Goal: Navigation & Orientation: Find specific page/section

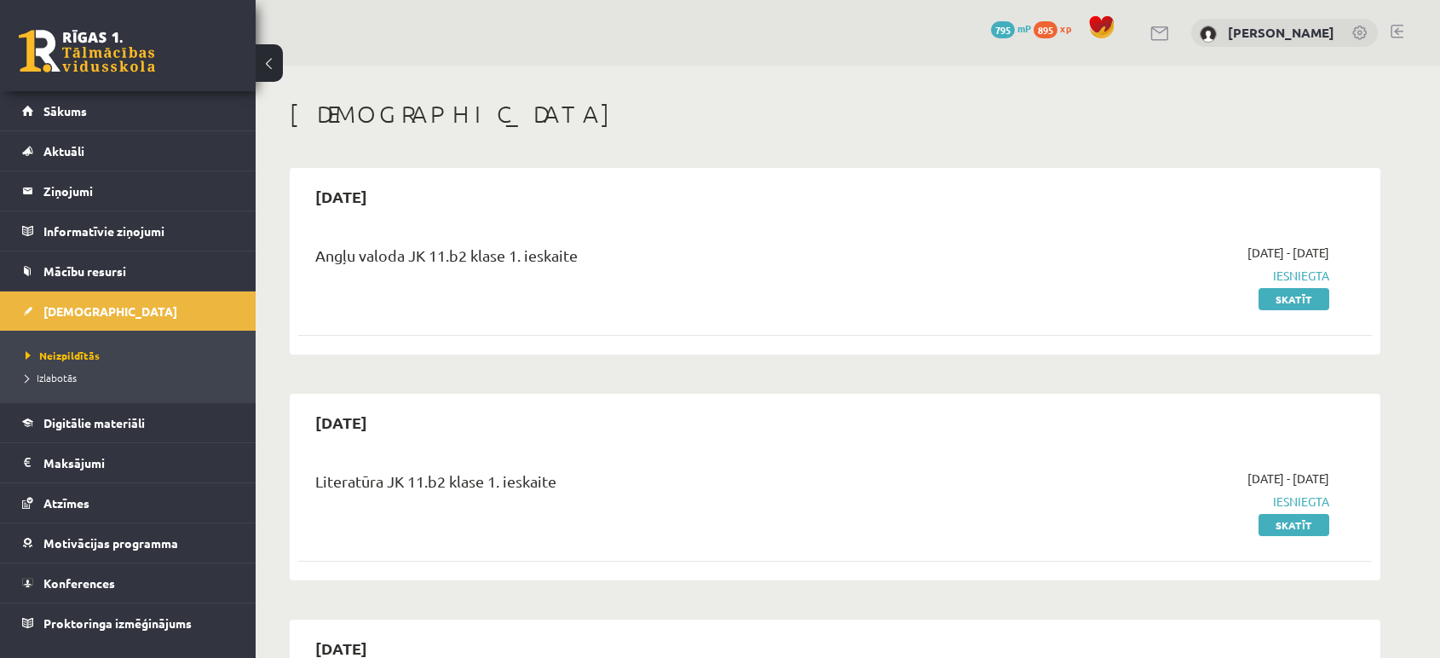
scroll to position [471, 0]
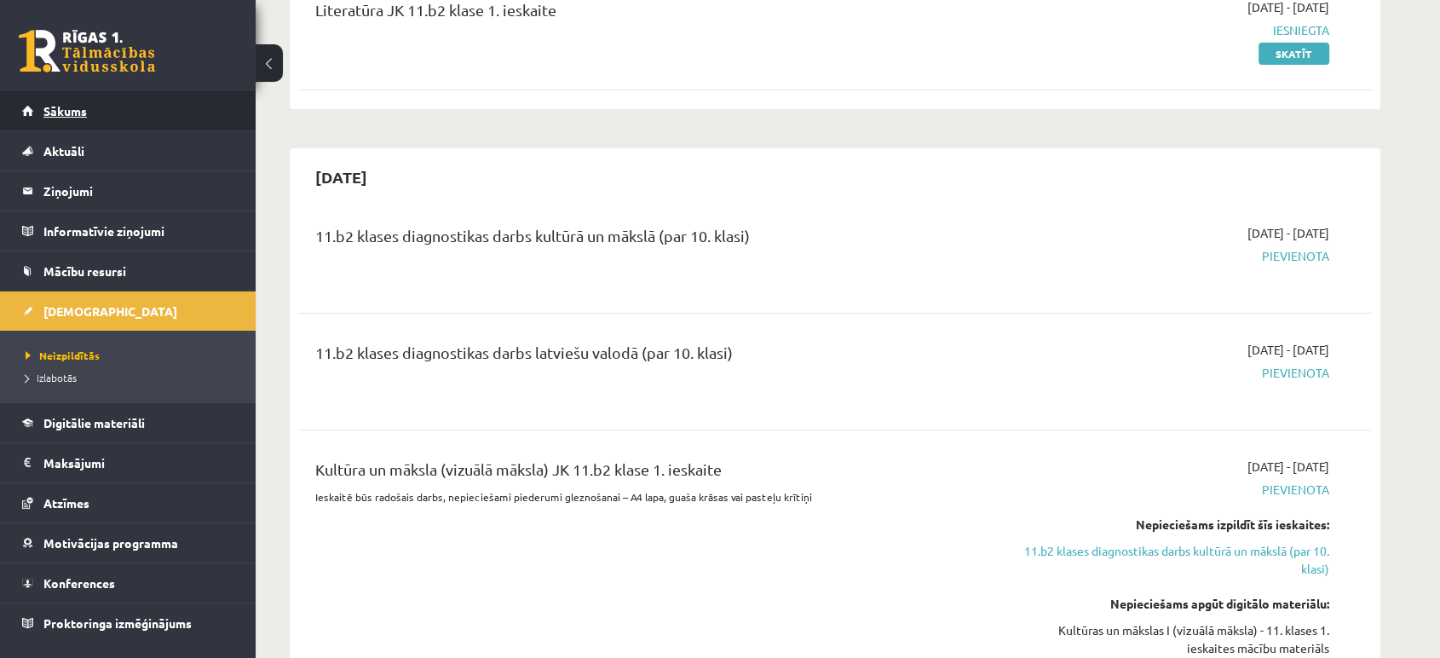
click at [123, 107] on link "Sākums" at bounding box center [128, 110] width 212 height 39
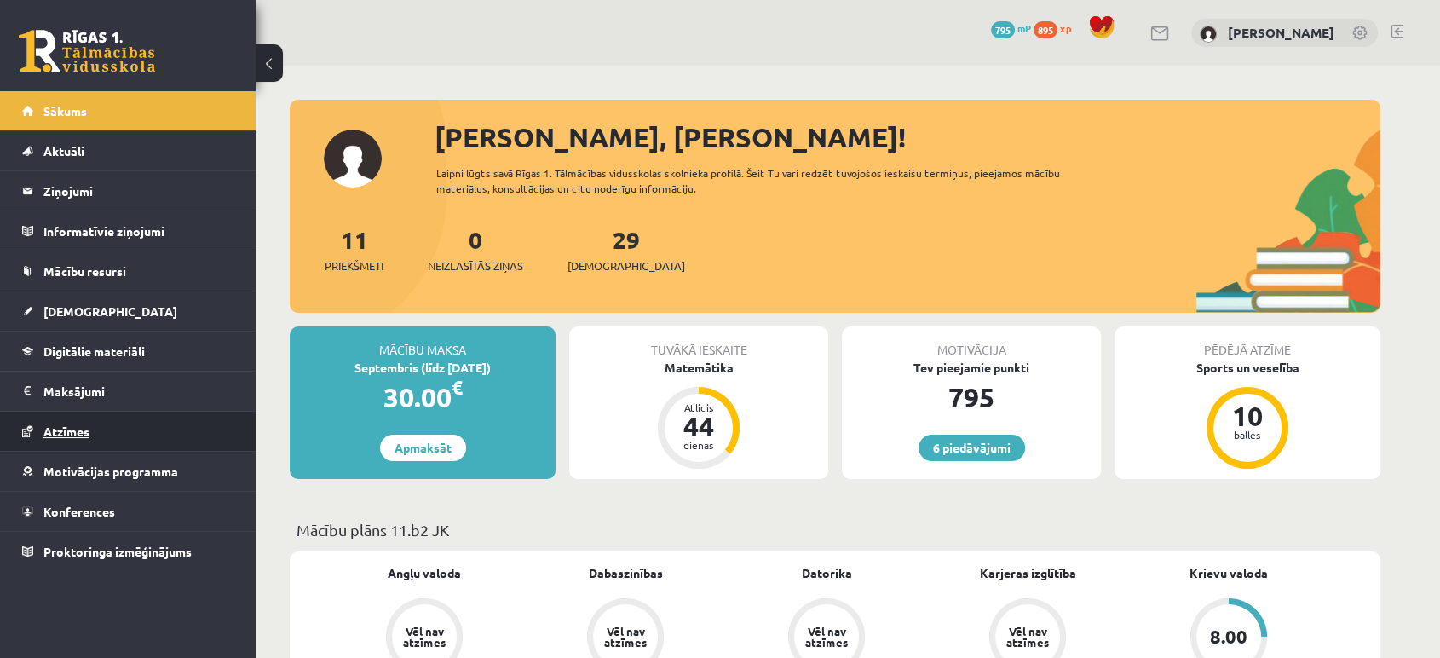
click at [66, 438] on link "Atzīmes" at bounding box center [128, 431] width 212 height 39
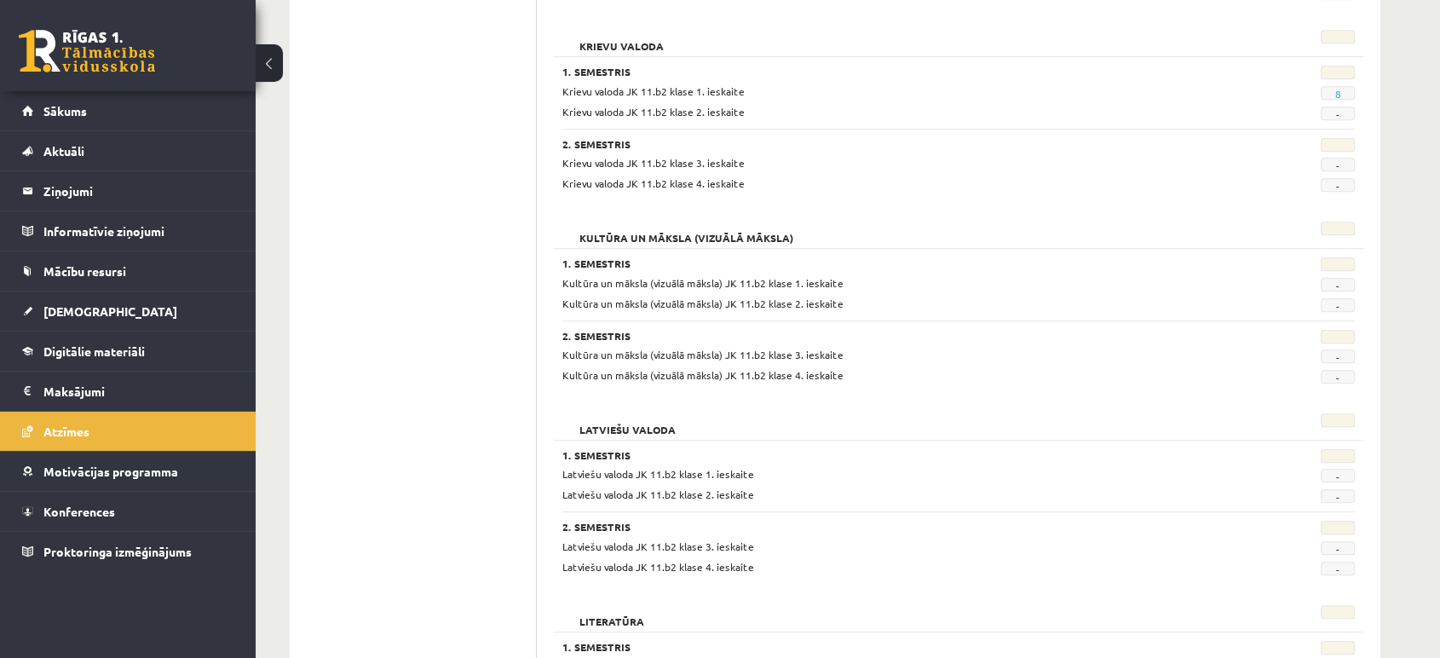
scroll to position [782, 0]
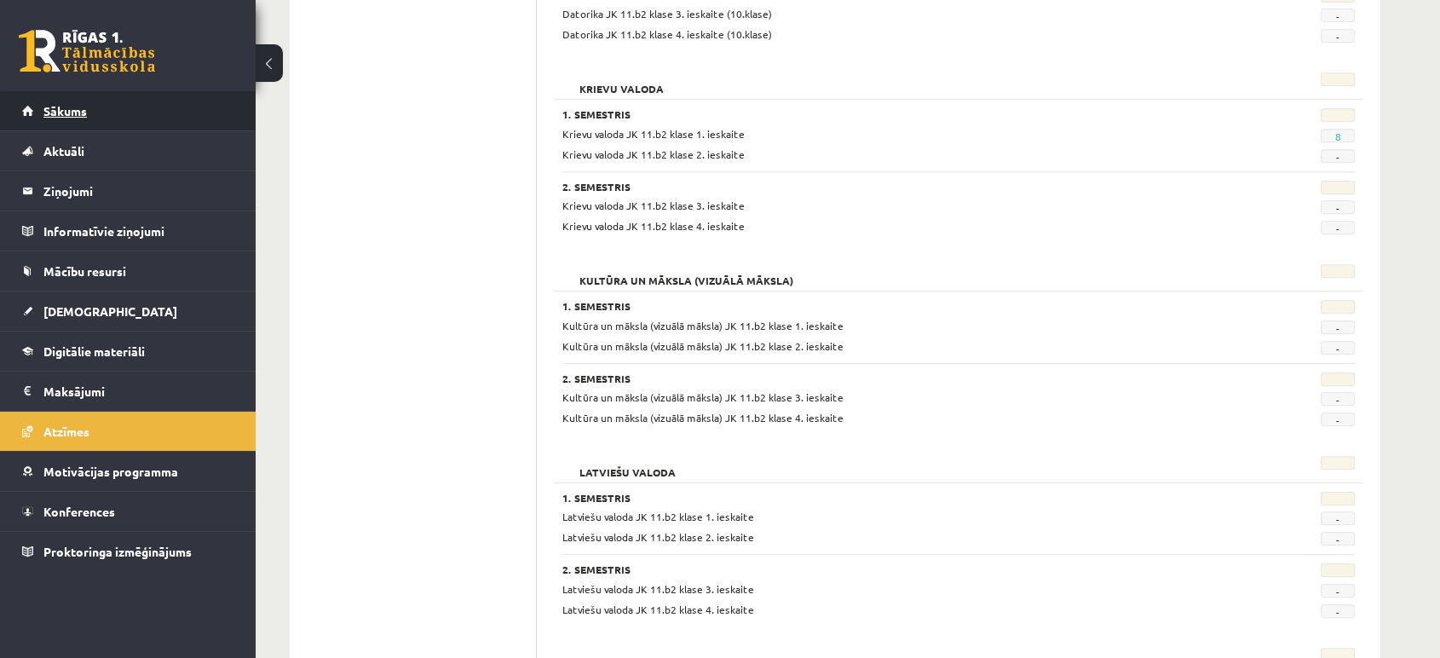
click at [63, 112] on span "Sākums" at bounding box center [64, 110] width 43 height 15
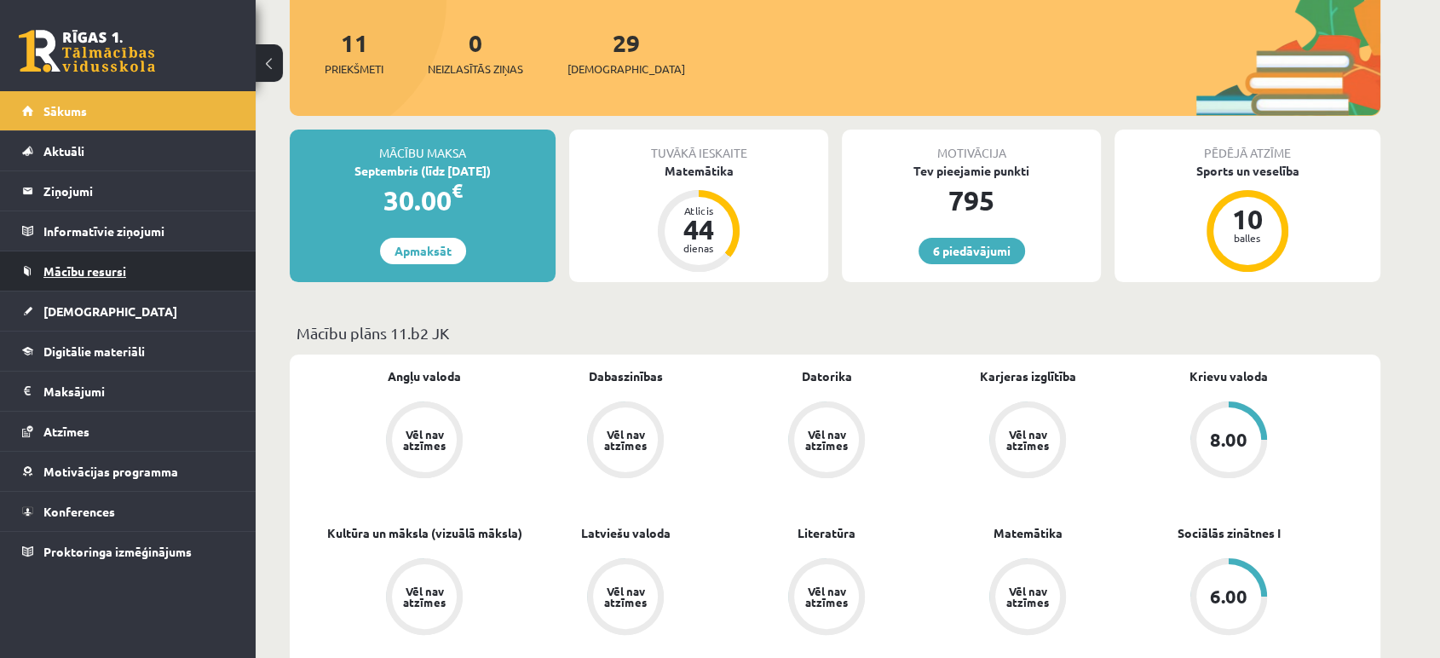
scroll to position [198, 0]
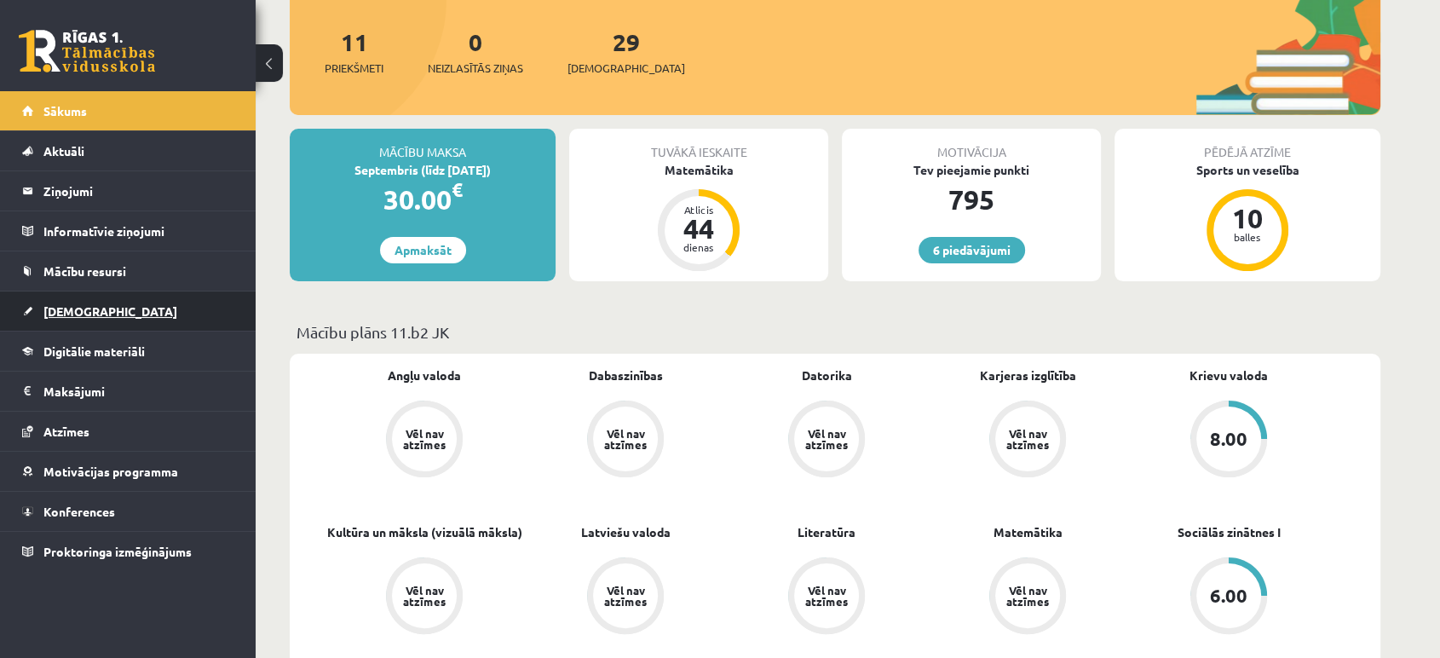
click at [76, 316] on span "[DEMOGRAPHIC_DATA]" at bounding box center [110, 310] width 134 height 15
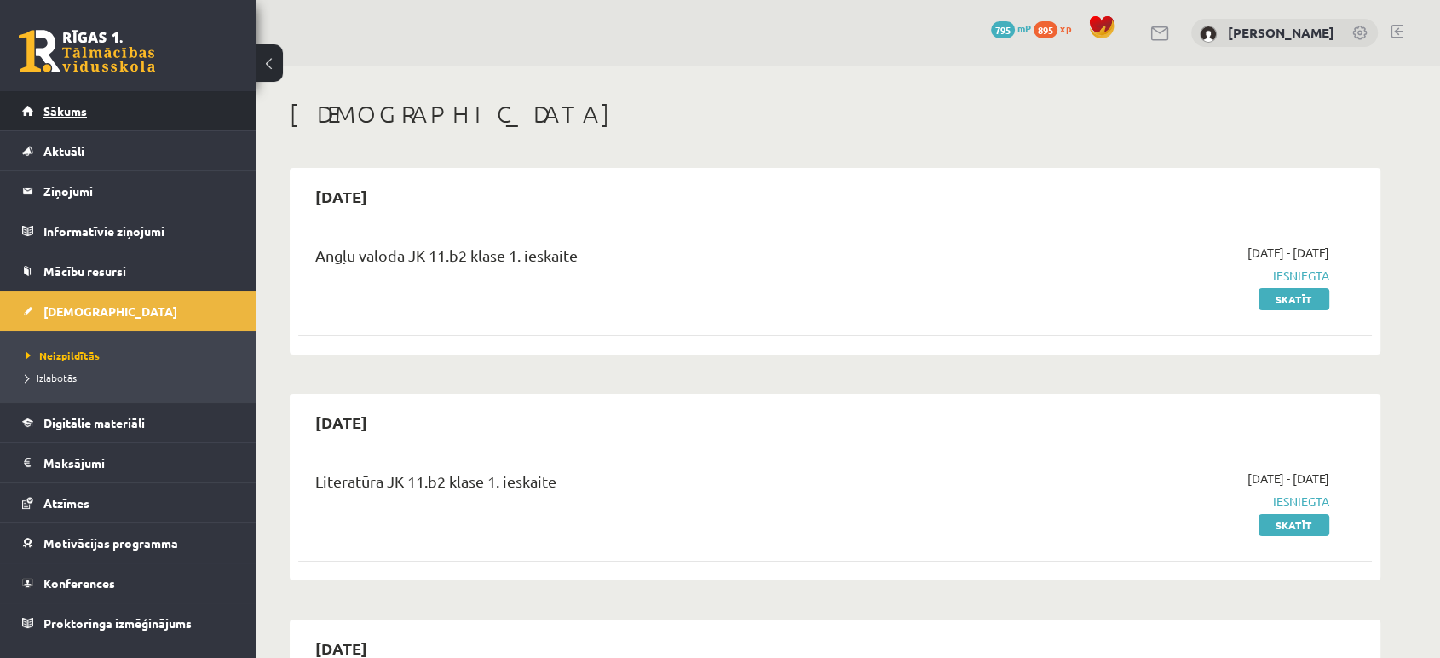
click at [49, 101] on link "Sākums" at bounding box center [128, 110] width 212 height 39
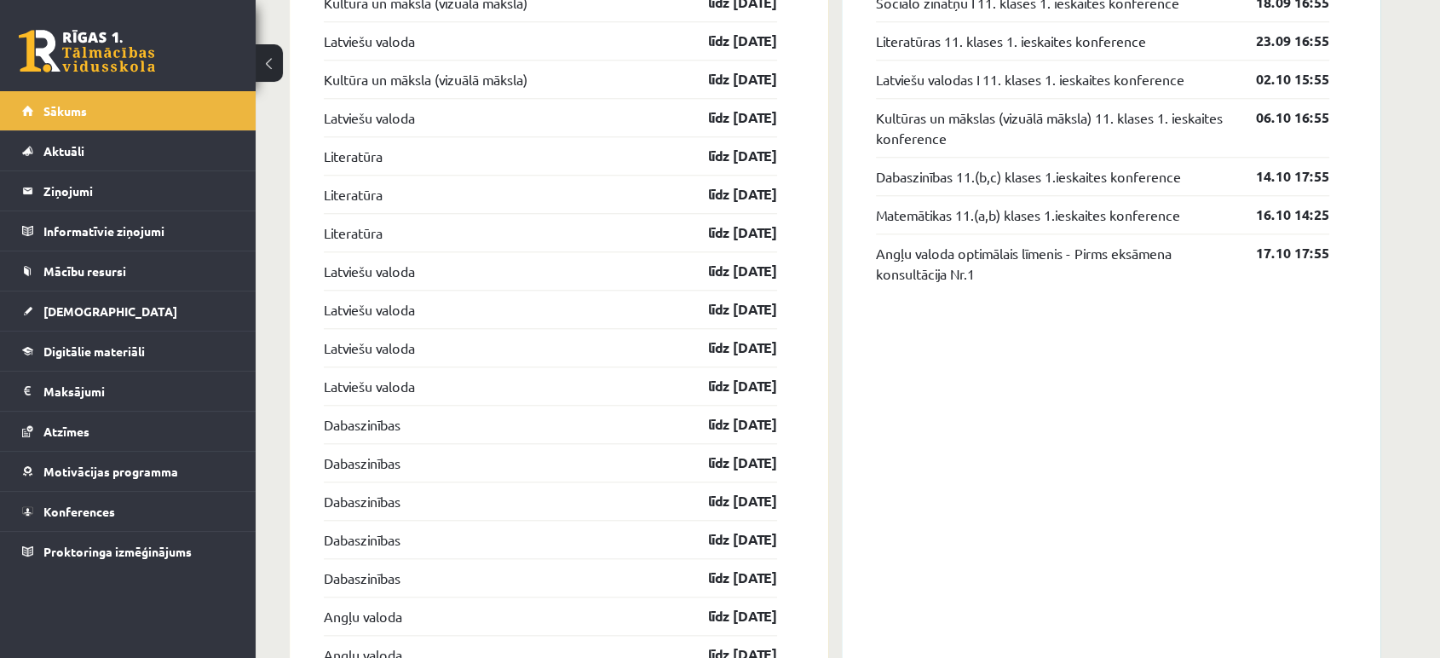
scroll to position [1642, 0]
